Goal: Find specific page/section: Find specific page/section

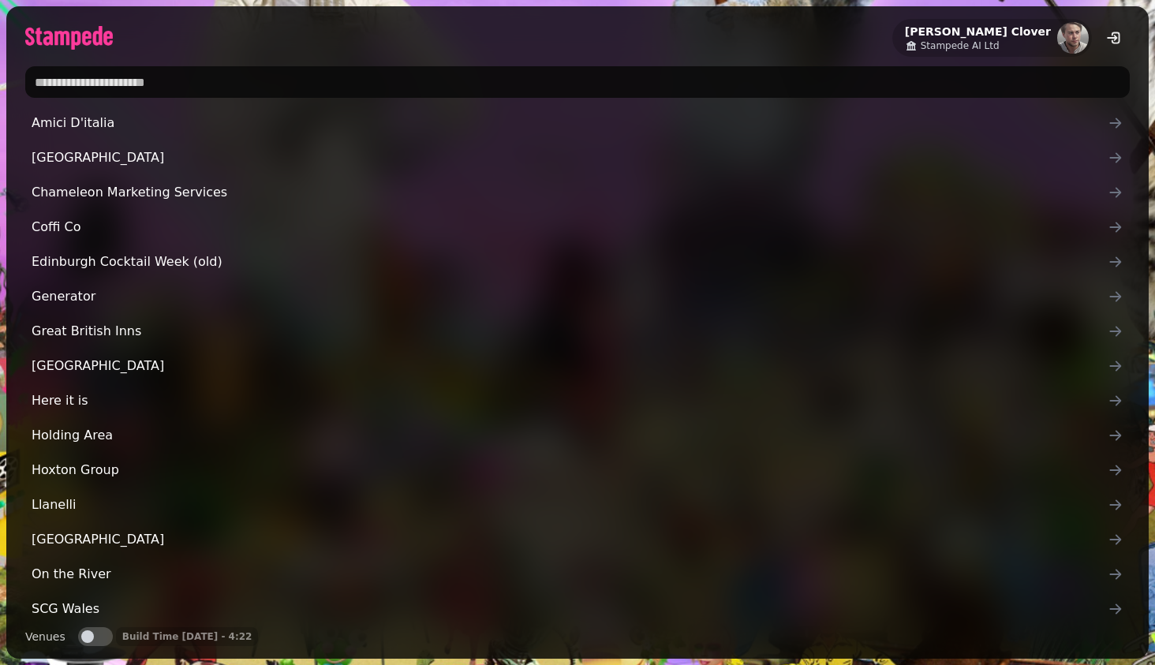
click at [541, 73] on input "text" at bounding box center [577, 82] width 1105 height 32
